Goal: Register for event/course

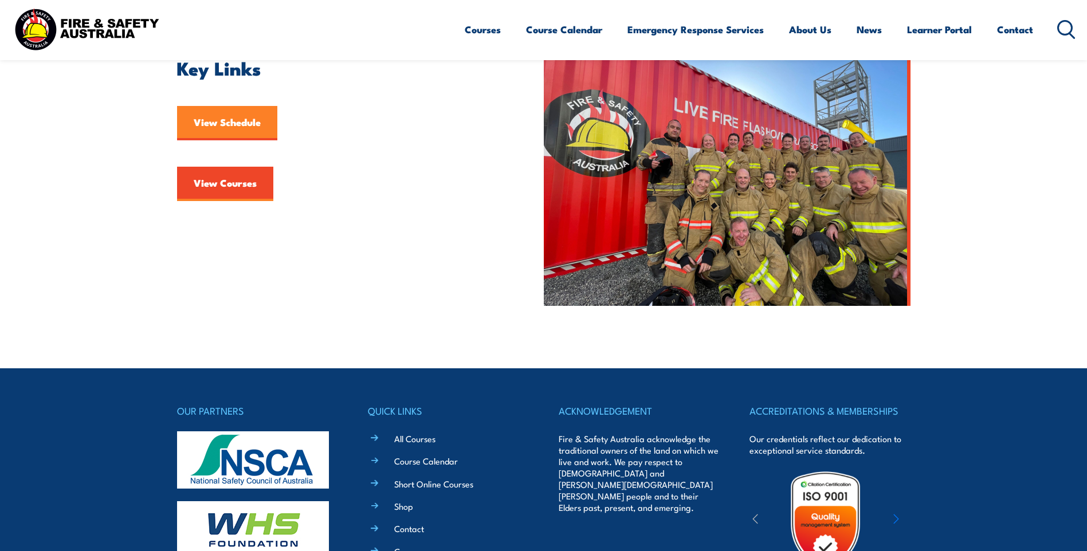
click at [227, 131] on link "View Schedule" at bounding box center [227, 123] width 100 height 34
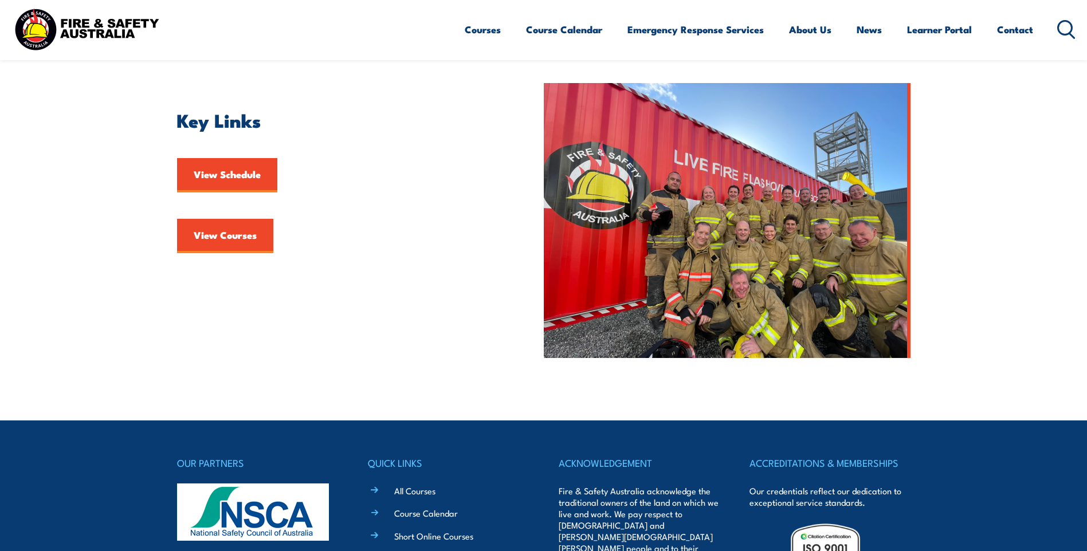
scroll to position [229, 0]
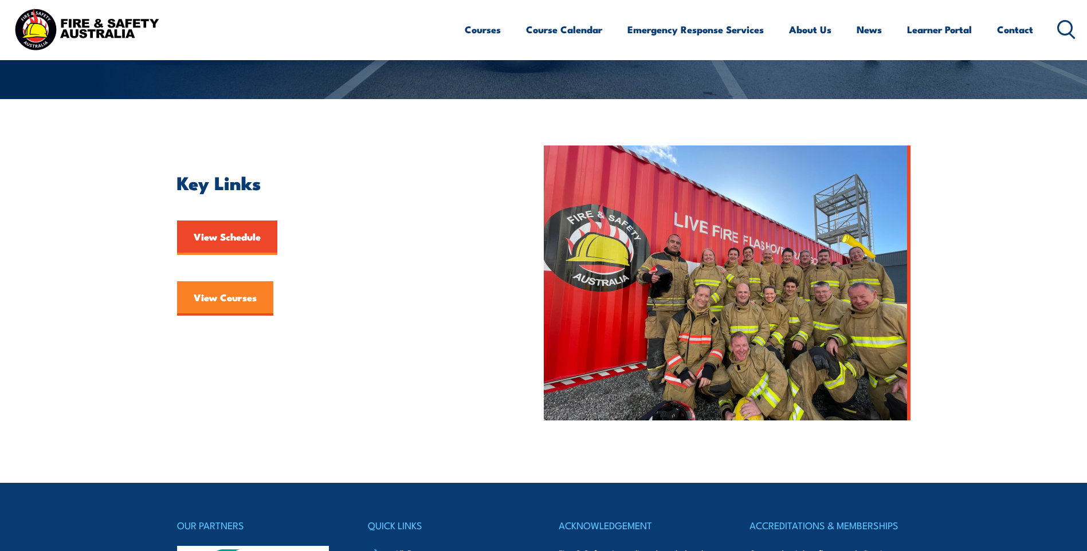
click at [261, 294] on link "View Courses" at bounding box center [225, 298] width 96 height 34
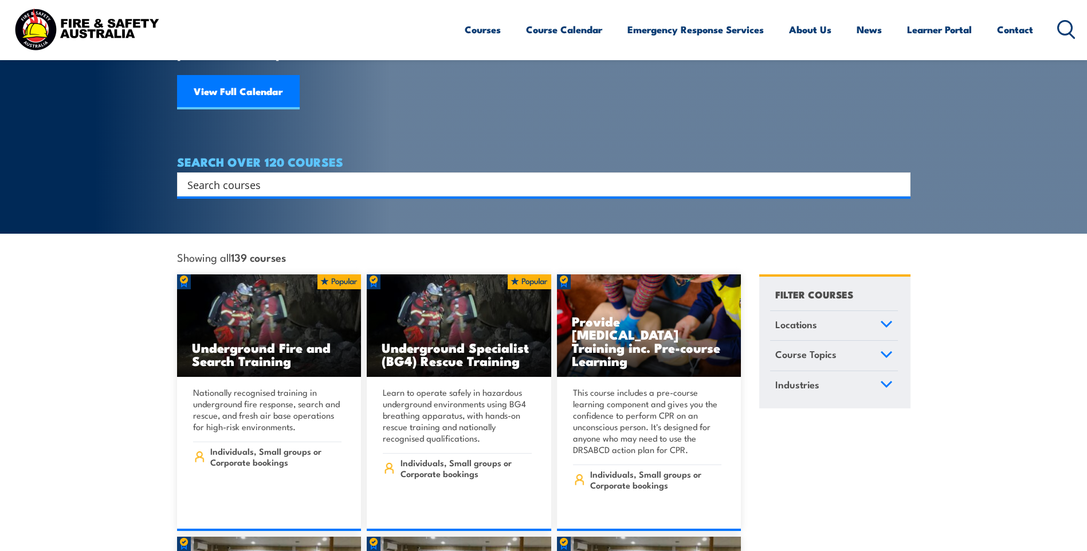
scroll to position [172, 0]
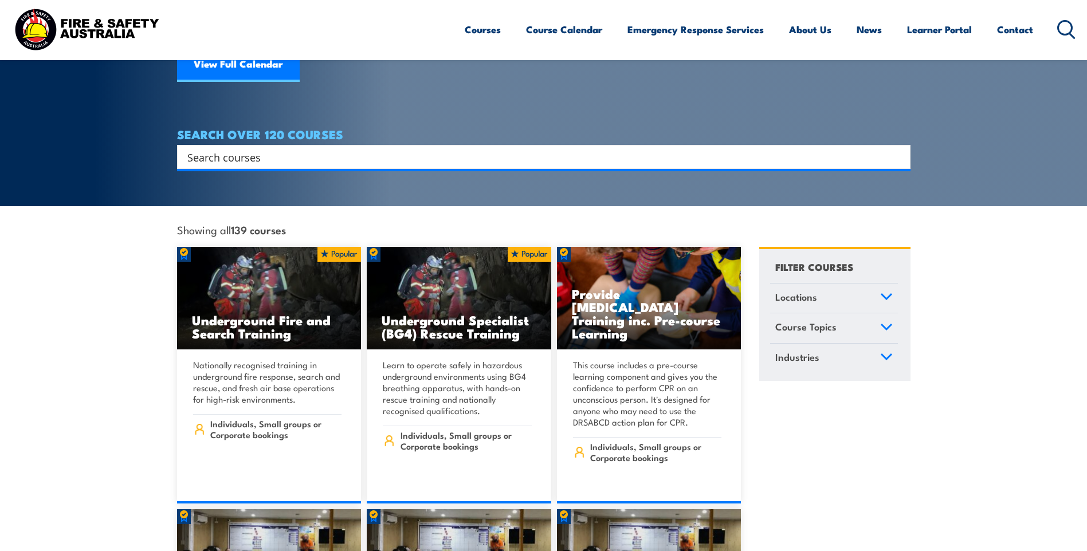
click at [494, 148] on input "Search input" at bounding box center [536, 156] width 698 height 17
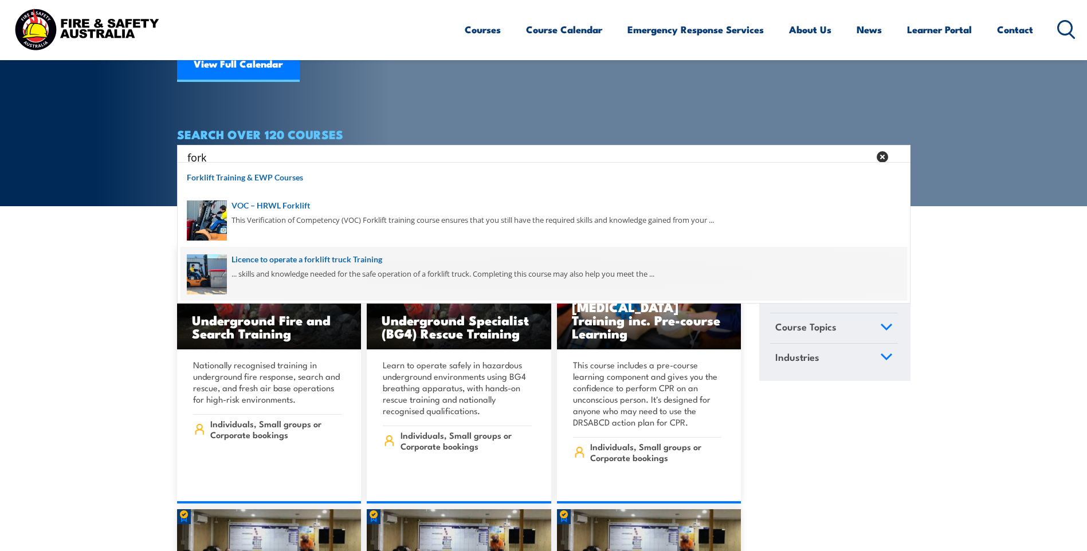
type input "fork"
click at [323, 256] on span at bounding box center [543, 274] width 726 height 54
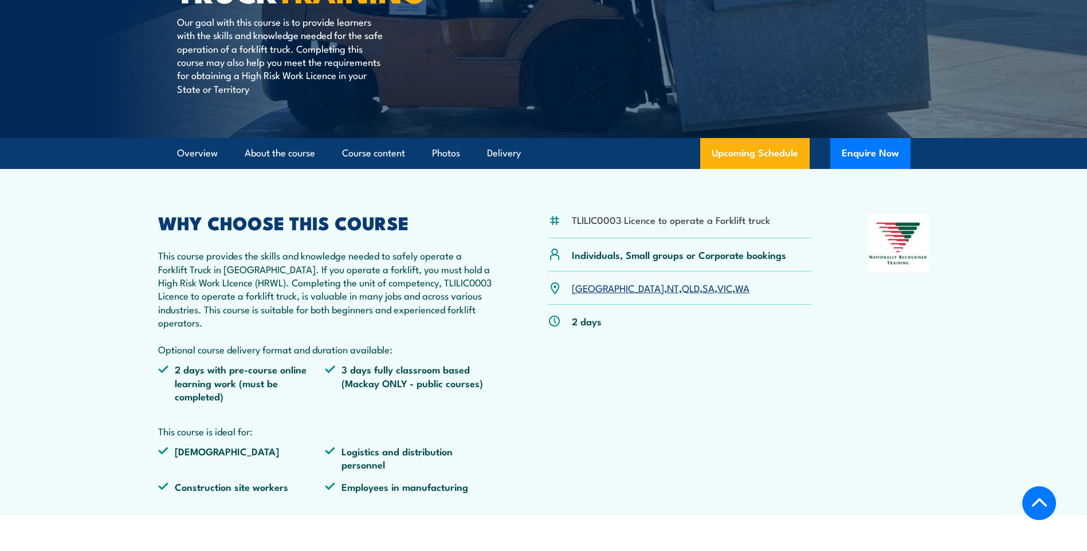
click at [745, 171] on article "TLILIC0003 Licence to operate a Forklift truck Individuals, Small groups or Cor…" at bounding box center [544, 342] width 802 height 347
click at [745, 159] on link "Upcoming Schedule" at bounding box center [754, 153] width 109 height 31
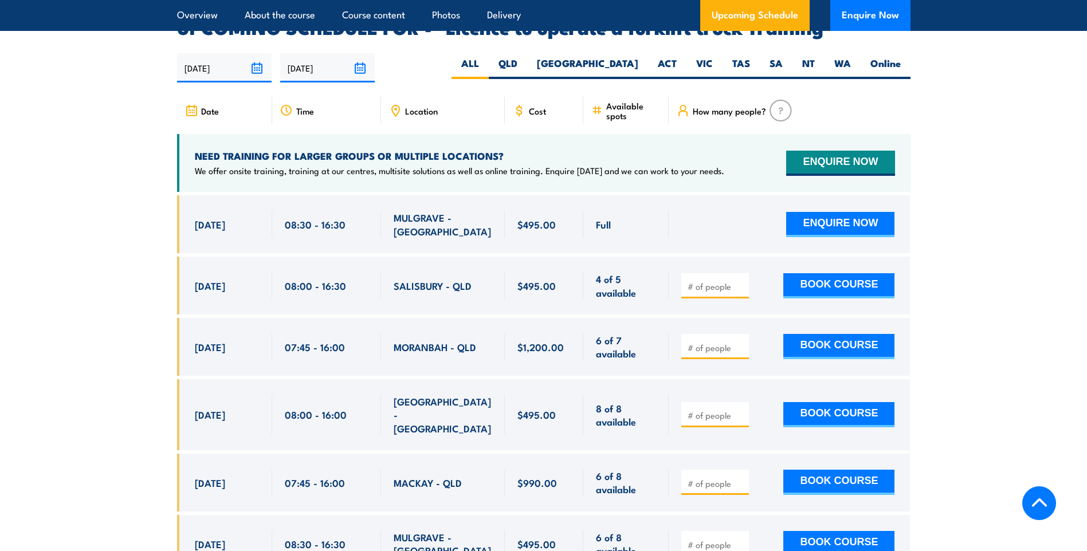
scroll to position [1918, 0]
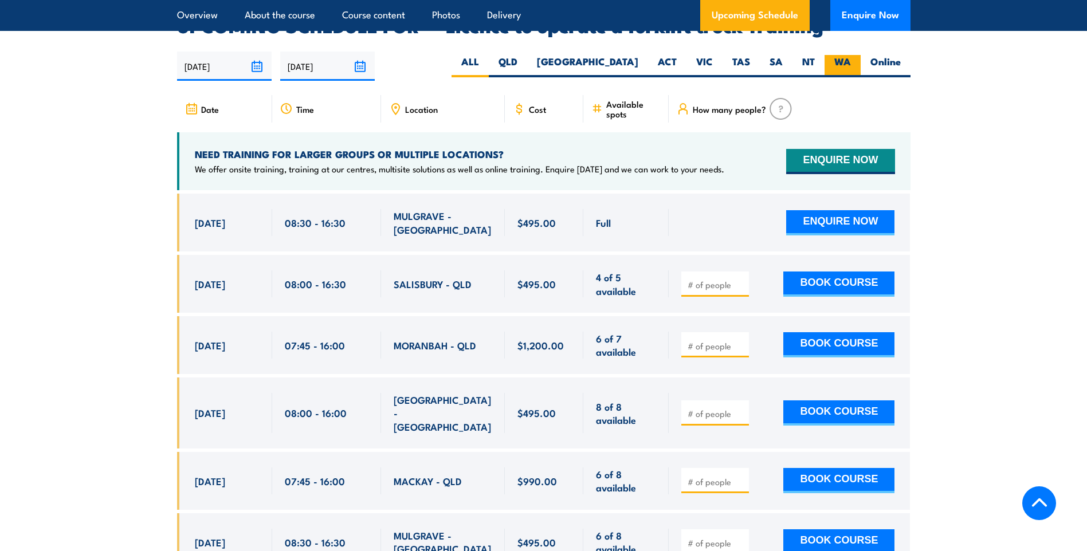
click at [837, 55] on label "WA" at bounding box center [842, 66] width 36 height 22
click at [851, 55] on input "WA" at bounding box center [854, 58] width 7 height 7
radio input "true"
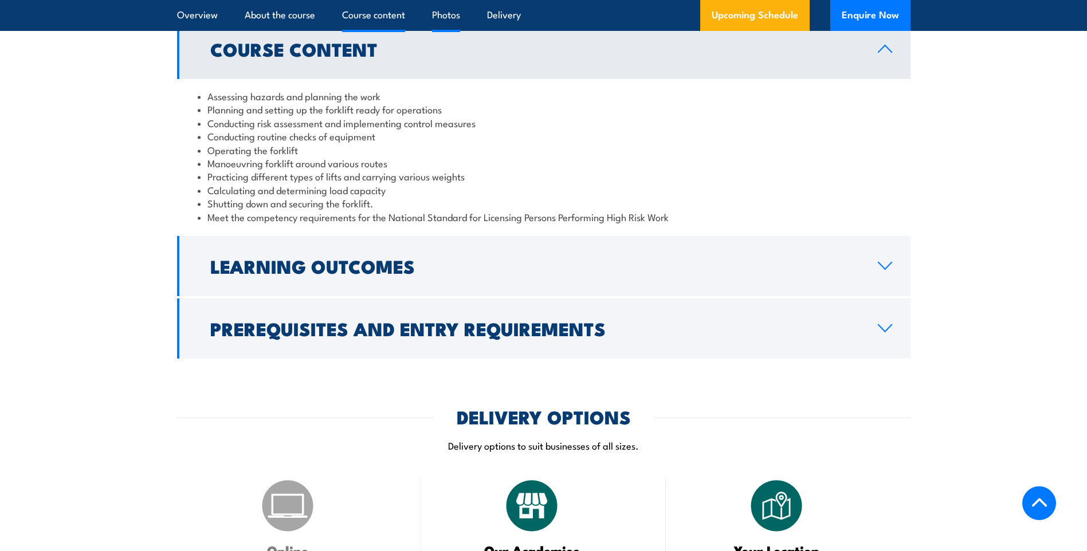
scroll to position [829, 0]
